Goal: Download file/media

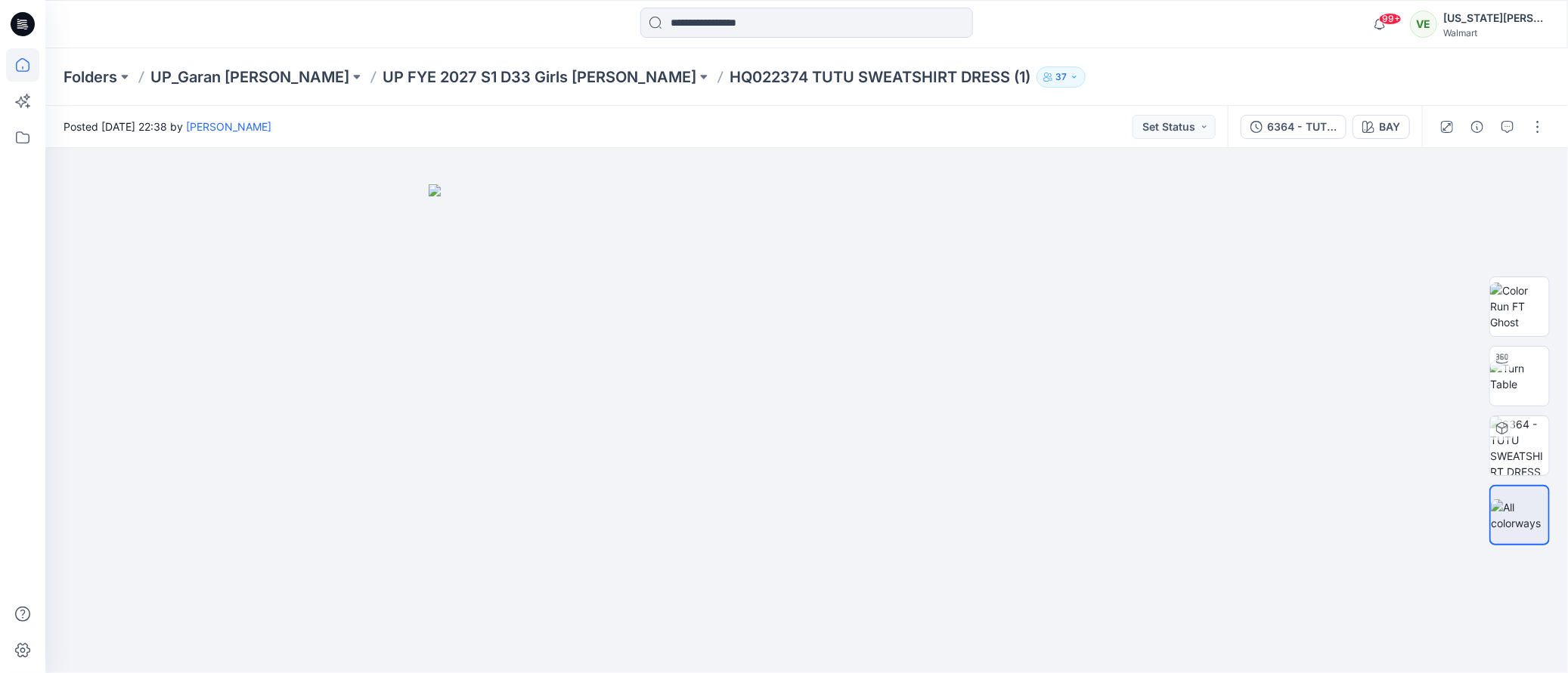
click at [28, 66] on icon at bounding box center [22, 65] width 14 height 14
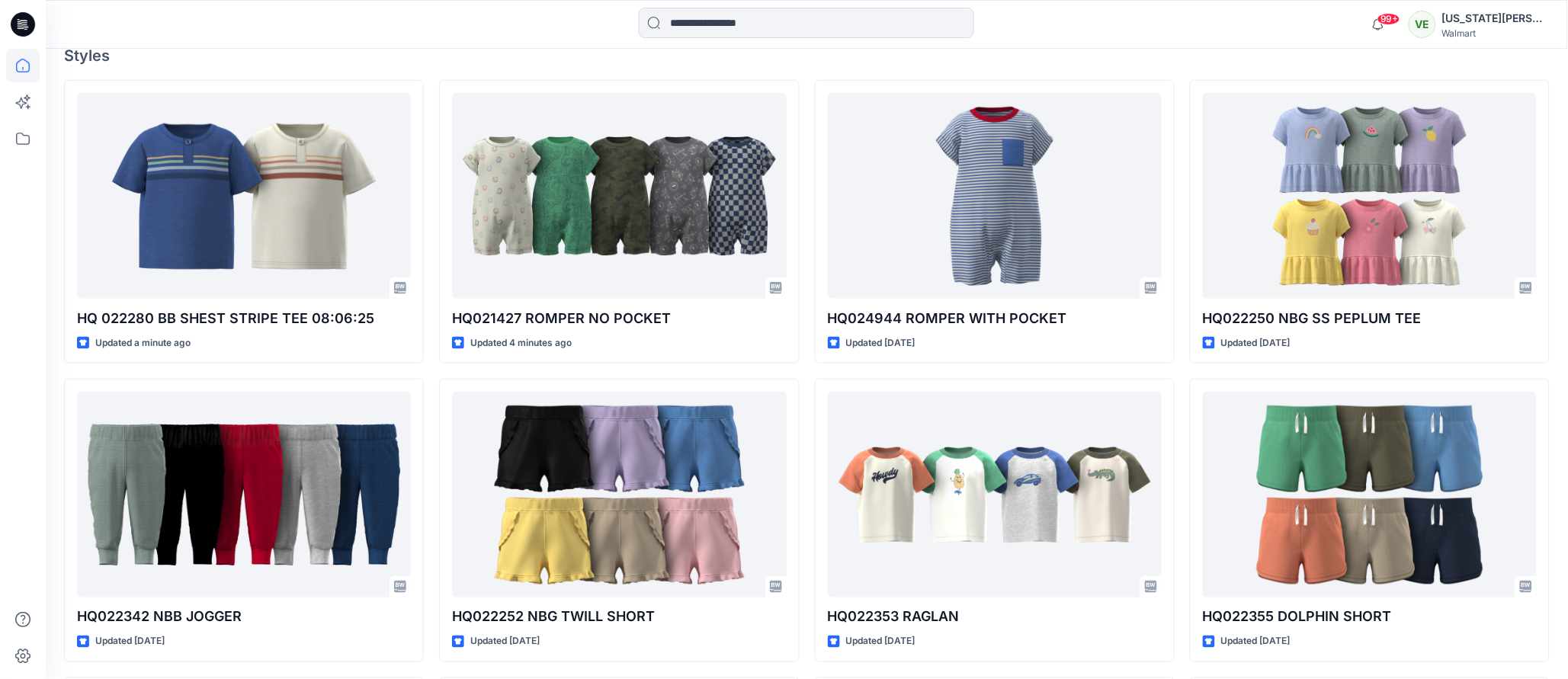
scroll to position [566, 0]
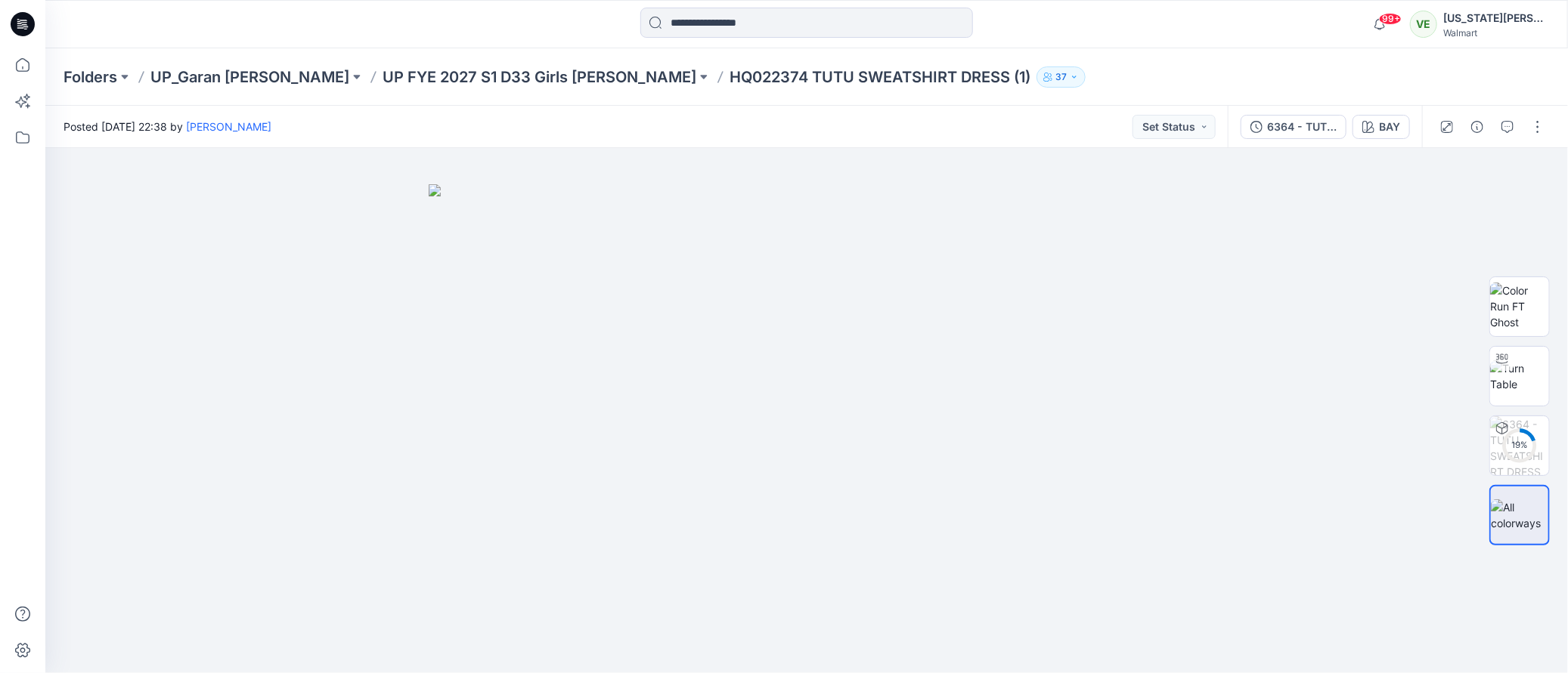
click at [488, 88] on div "Folders UP_Garan [PERSON_NAME] UP [PERSON_NAME] 2027 S1 D33 Girls [PERSON_NAME]…" at bounding box center [807, 76] width 1523 height 57
click at [480, 63] on div "Folders UP_Garan [PERSON_NAME] UP [PERSON_NAME] 2027 S1 D33 Girls [PERSON_NAME]…" at bounding box center [807, 76] width 1523 height 57
click at [382, 85] on p "UP FYE 2027 S1 D33 Girls [PERSON_NAME]" at bounding box center [539, 77] width 313 height 21
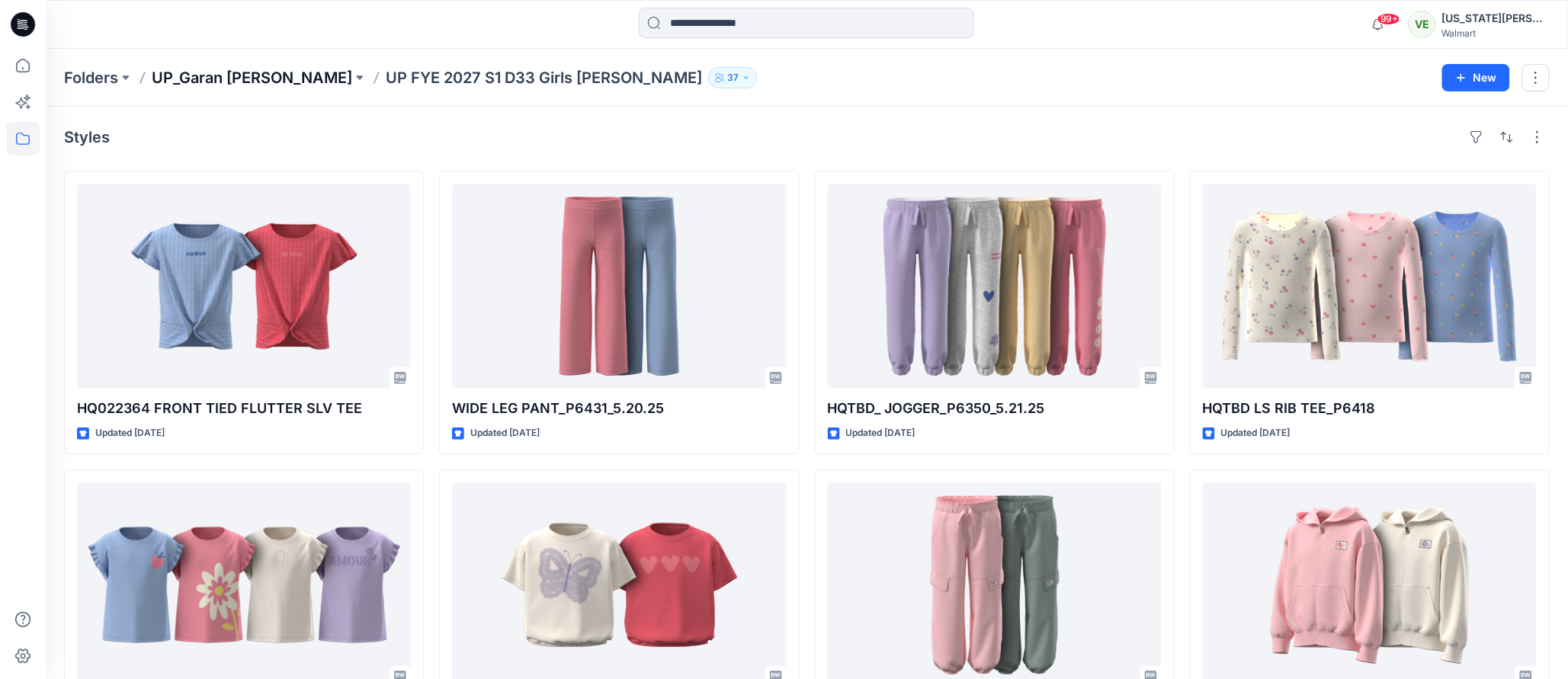
click at [247, 78] on p "UP_Garan [PERSON_NAME]" at bounding box center [252, 78] width 201 height 21
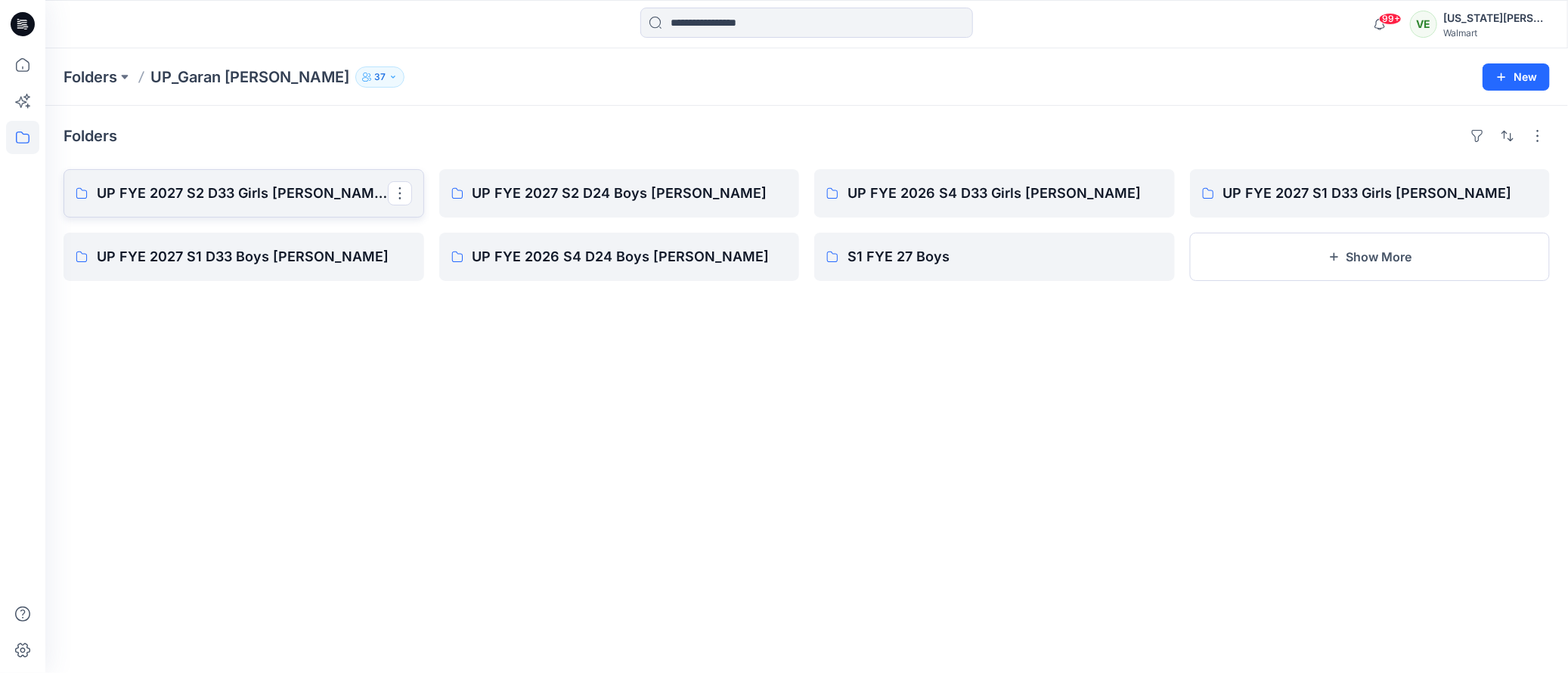
click at [228, 208] on link "UP FYE 2027 S2 D33 Girls [PERSON_NAME]" at bounding box center [244, 193] width 361 height 48
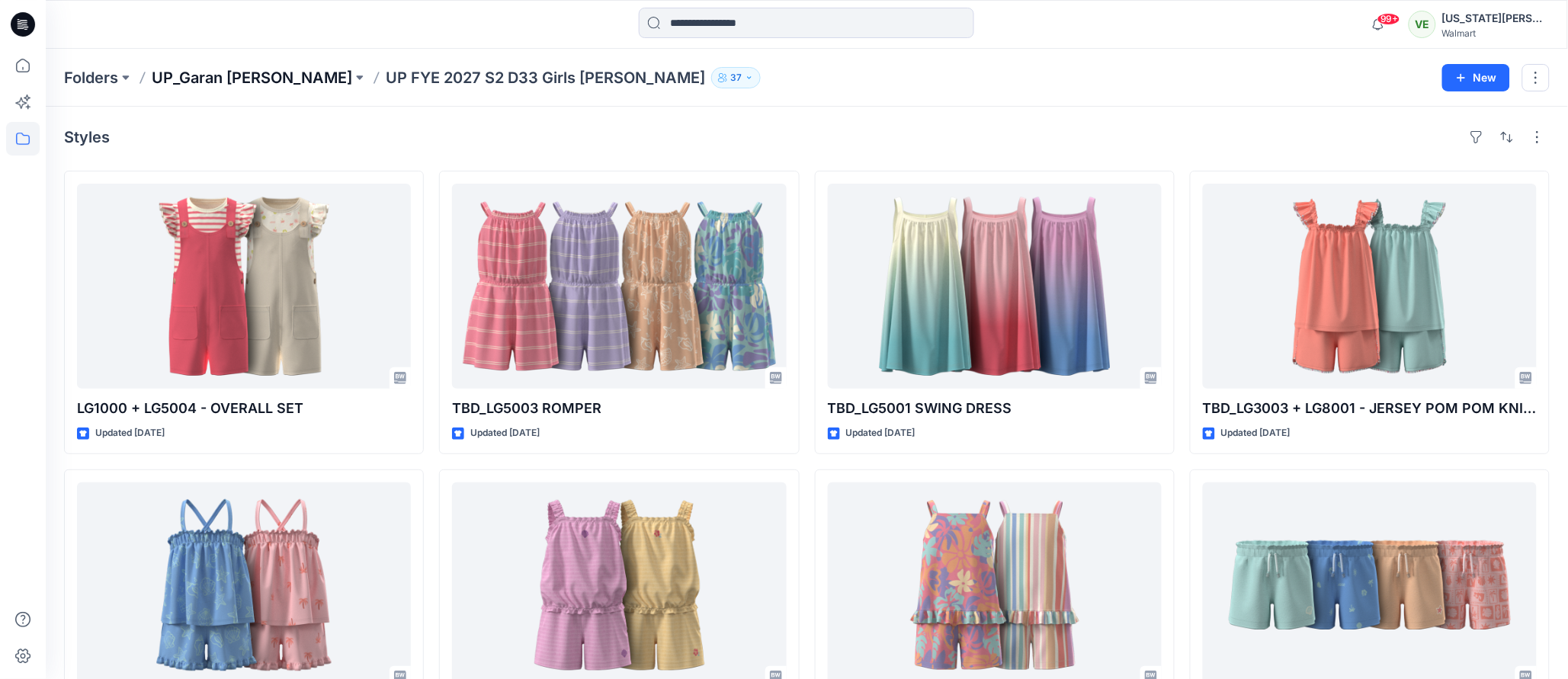
click at [227, 83] on p "UP_Garan [PERSON_NAME]" at bounding box center [252, 78] width 201 height 21
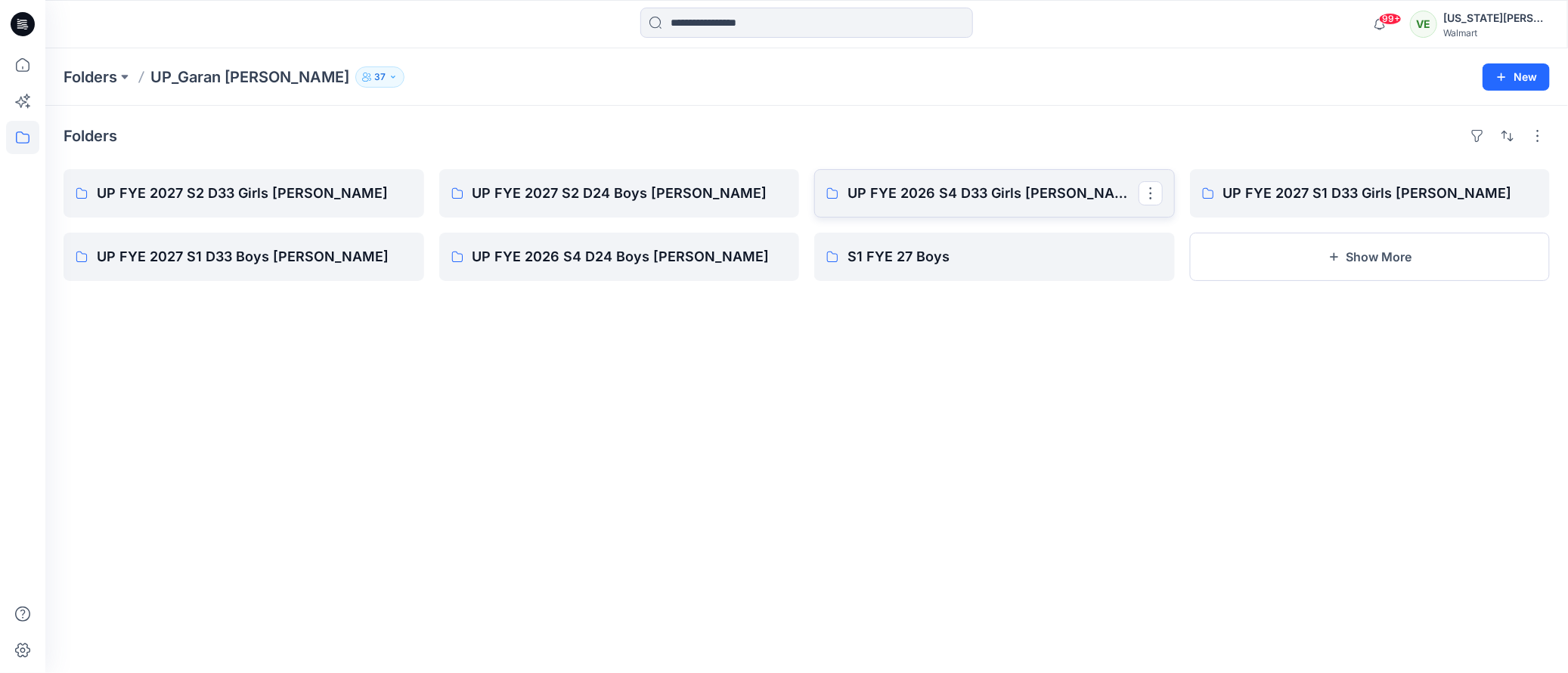
click at [932, 193] on p "UP FYE 2026 S4 D33 Girls [PERSON_NAME]" at bounding box center [992, 193] width 291 height 21
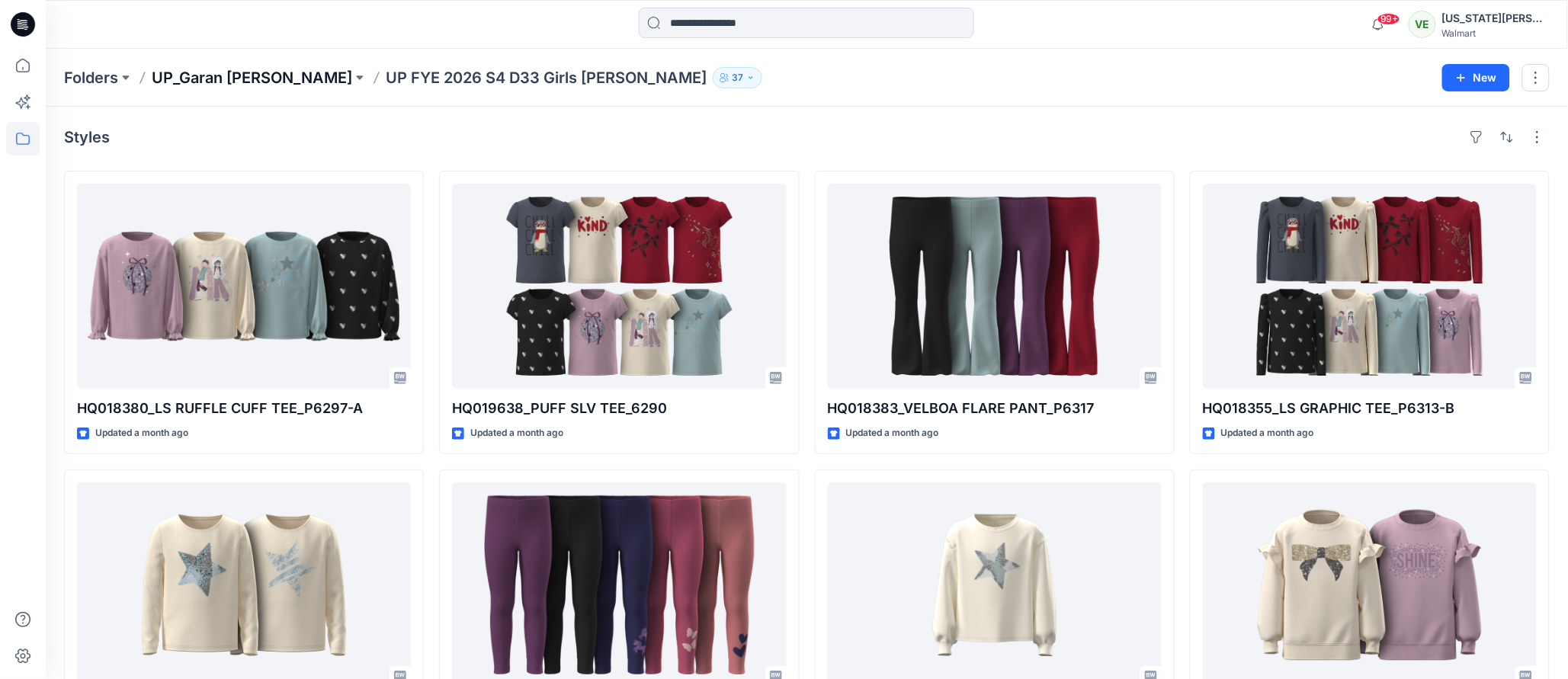
click at [222, 72] on p "UP_Garan [PERSON_NAME]" at bounding box center [252, 78] width 201 height 21
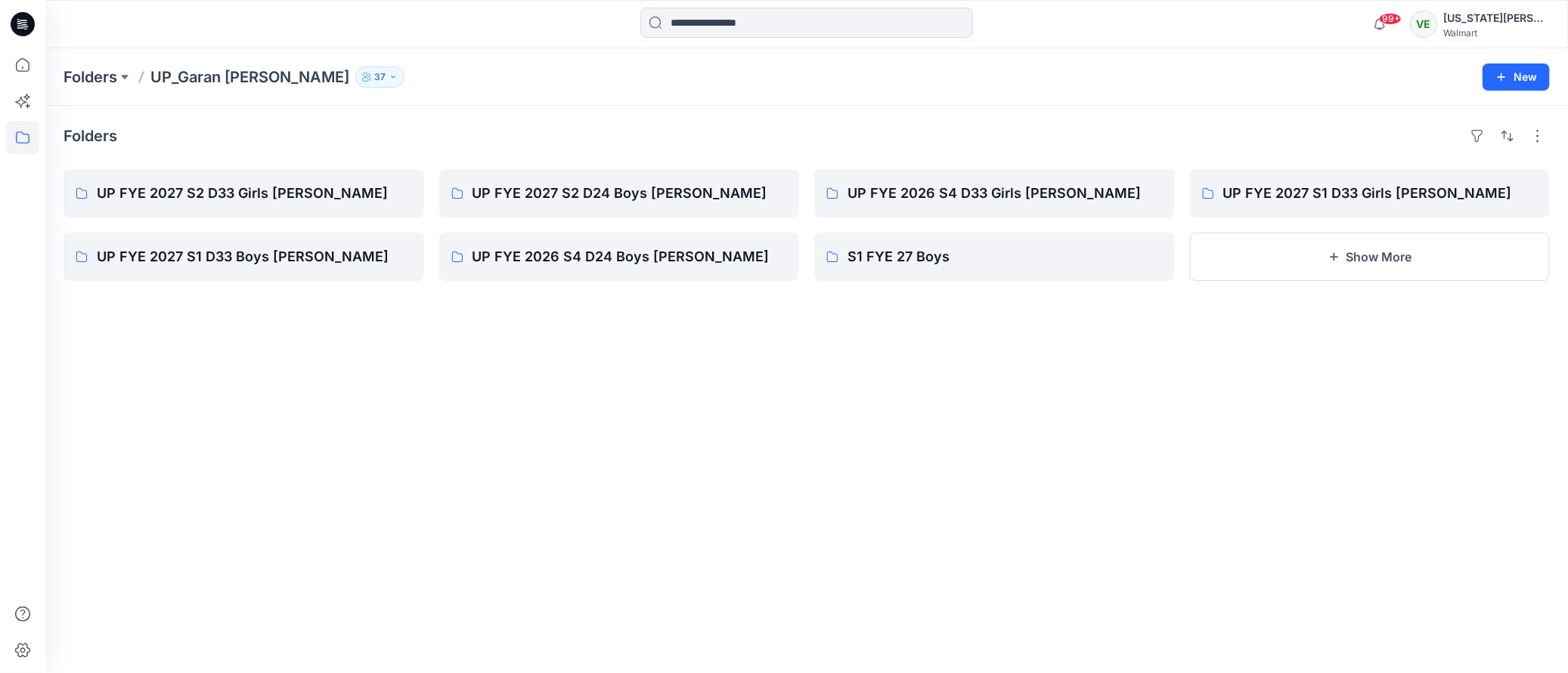
click at [61, 82] on div "Folders UP_Garan [PERSON_NAME] 37 New" at bounding box center [807, 76] width 1523 height 57
click at [25, 55] on icon at bounding box center [22, 65] width 33 height 33
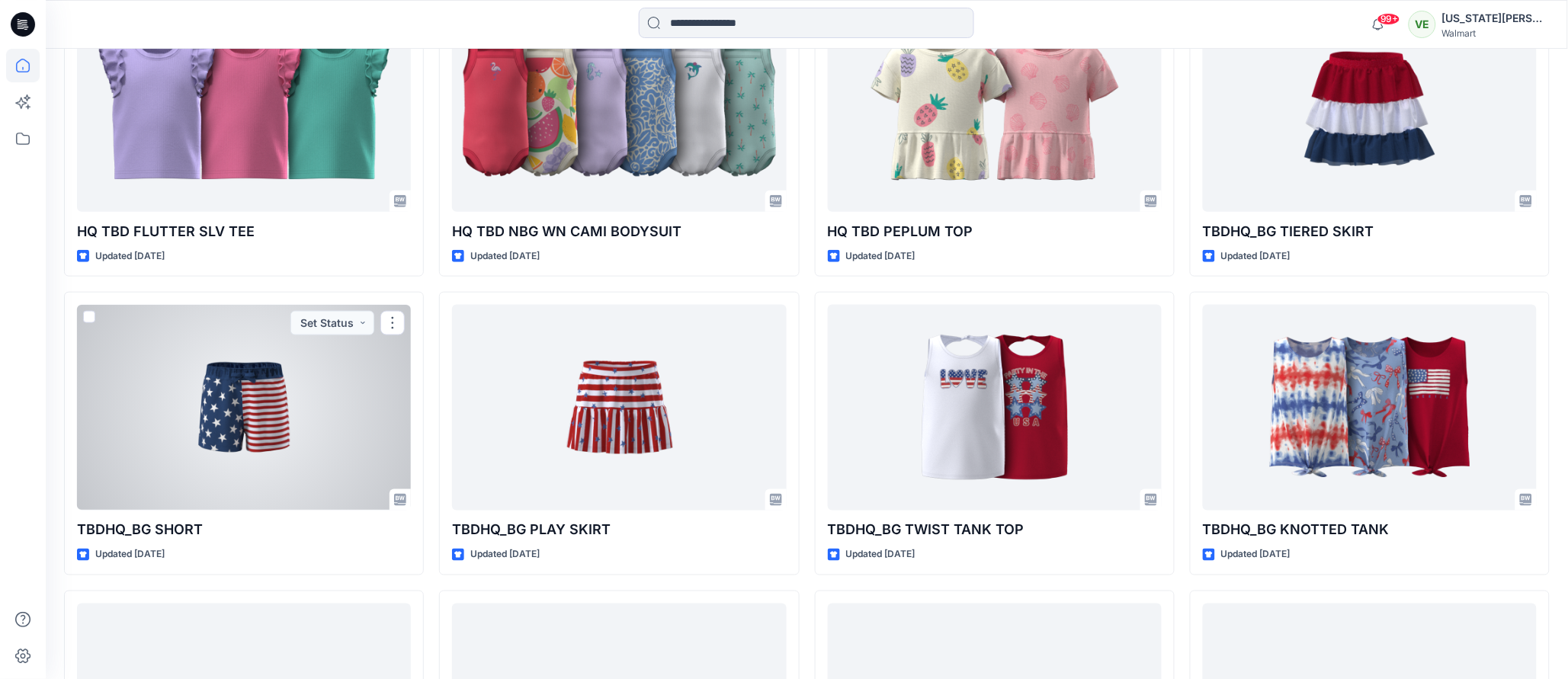
scroll to position [6540, 0]
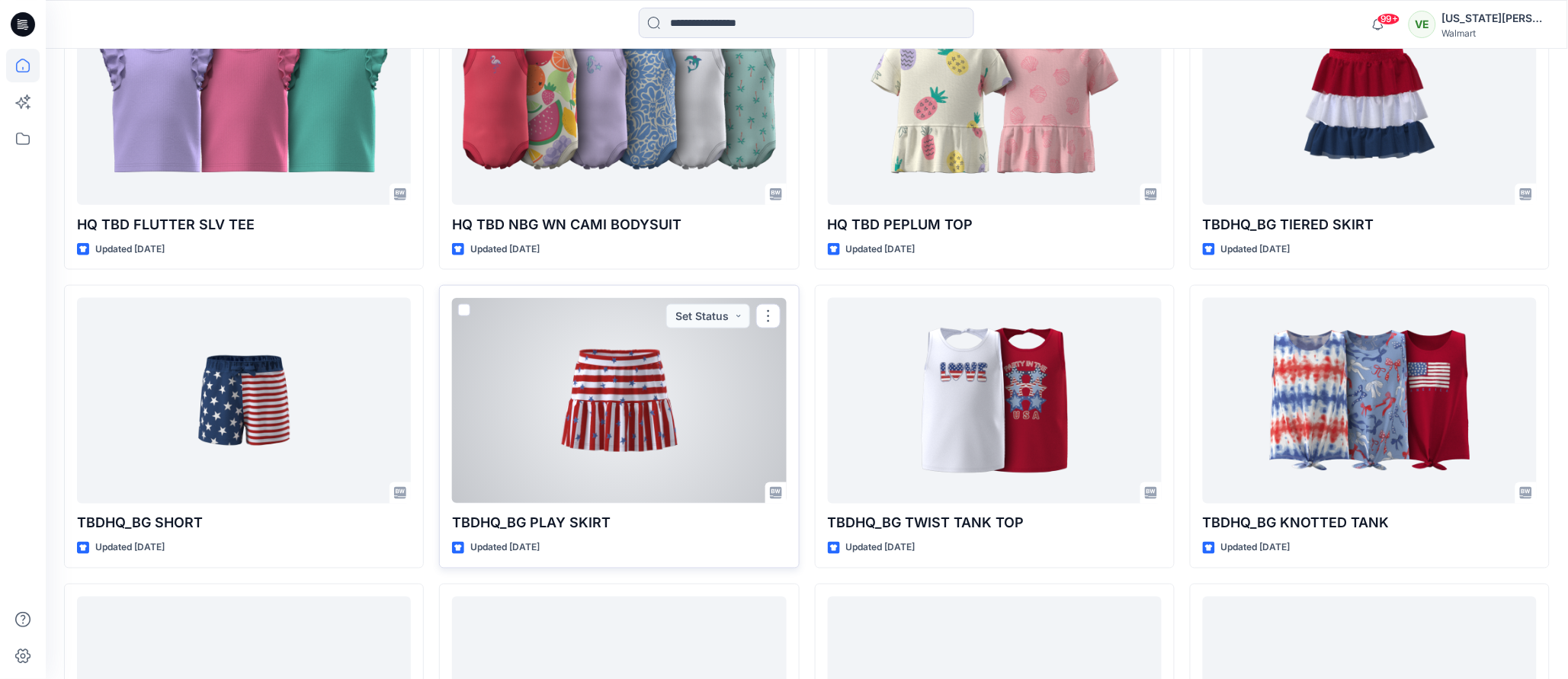
click at [533, 397] on div at bounding box center [619, 401] width 334 height 205
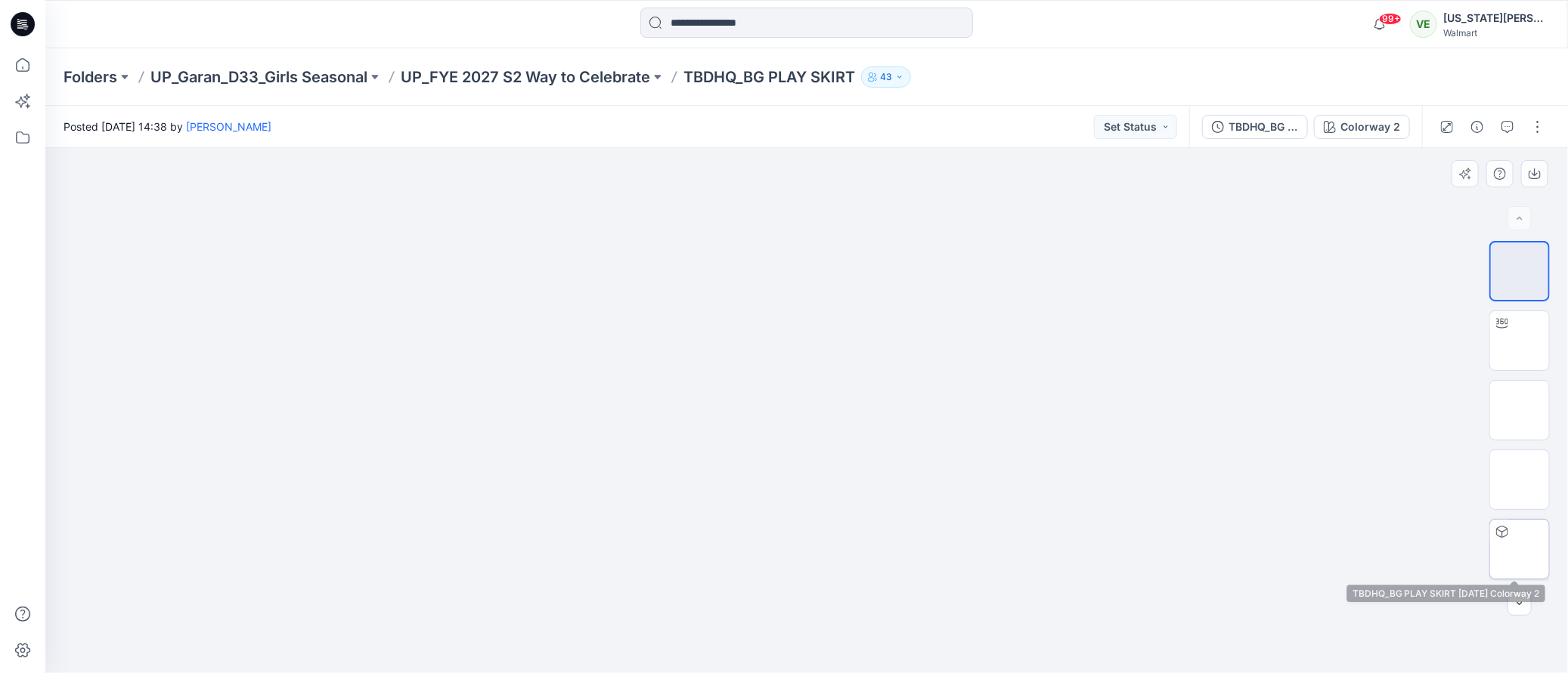
scroll to position [68, 0]
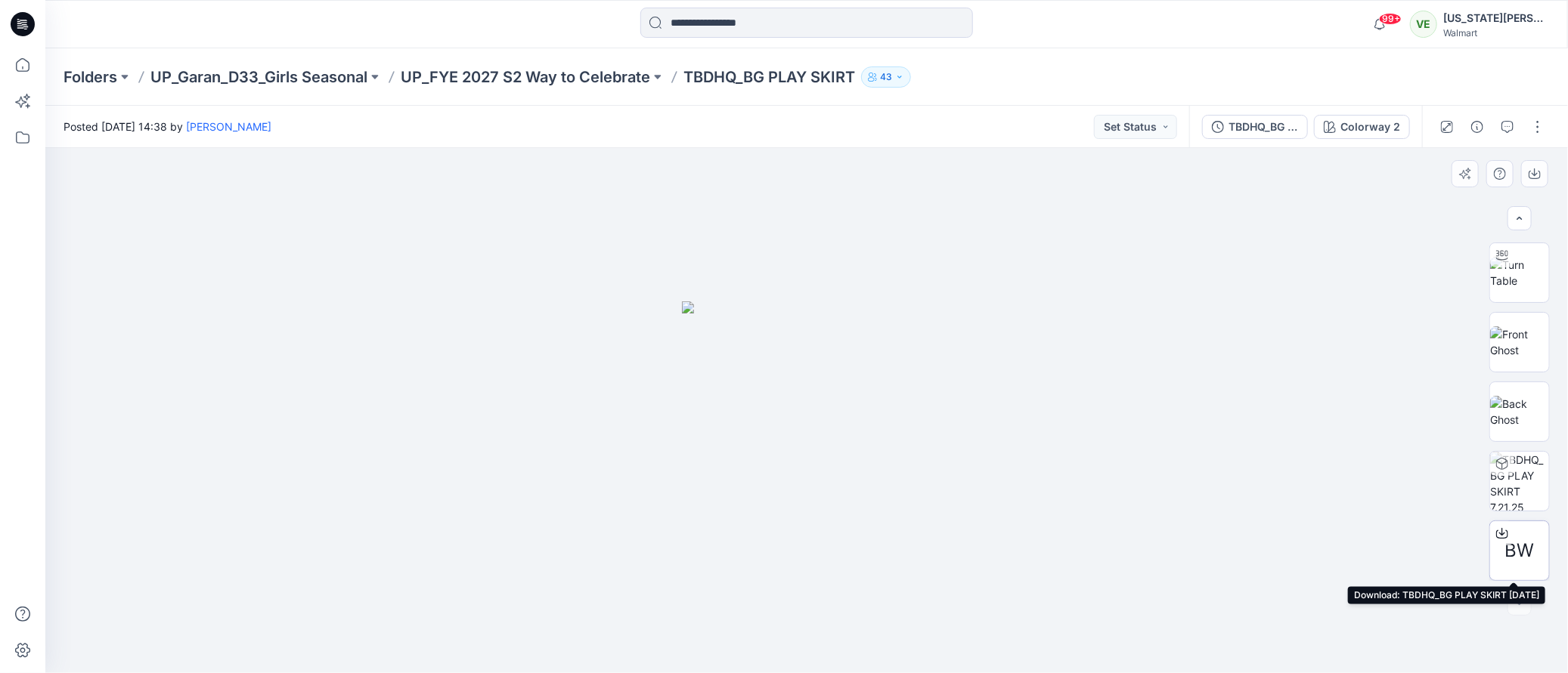
click at [1506, 538] on div at bounding box center [1501, 533] width 24 height 24
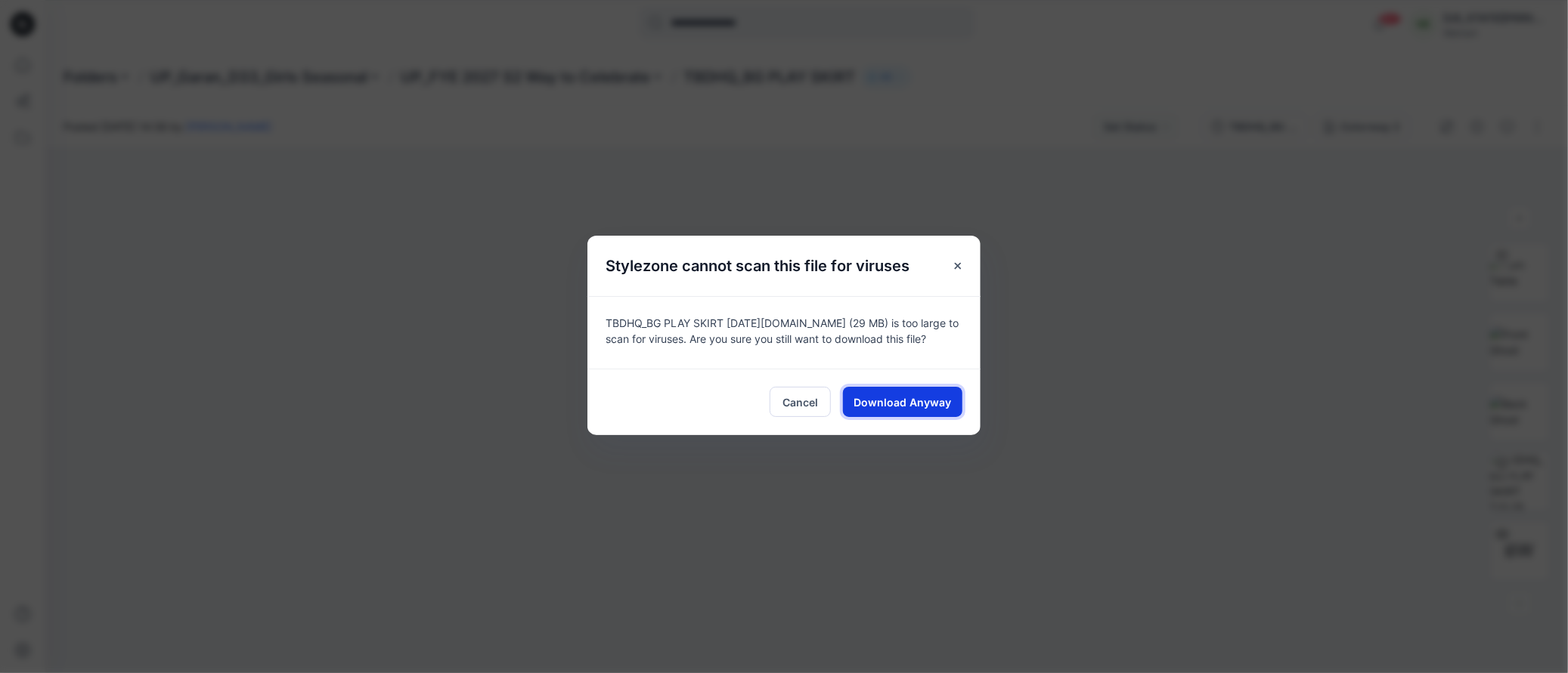
click at [854, 413] on button "Download Anyway" at bounding box center [902, 401] width 119 height 30
